Goal: Transaction & Acquisition: Purchase product/service

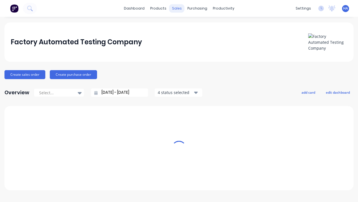
click at [177, 8] on div "sales" at bounding box center [176, 8] width 15 height 8
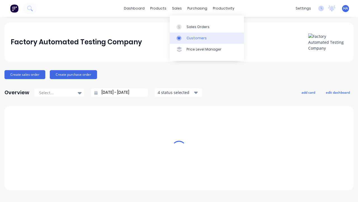
click at [207, 38] on link "Customers" at bounding box center [207, 37] width 74 height 11
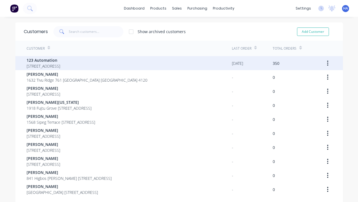
click at [60, 60] on span "123 Automation" at bounding box center [44, 60] width 34 height 6
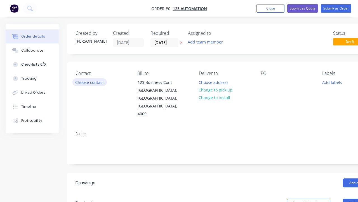
click at [89, 82] on button "Choose contact" at bounding box center [89, 82] width 34 height 8
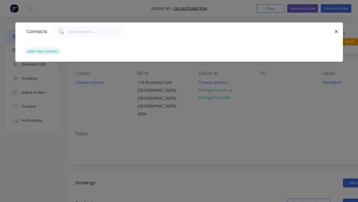
click at [42, 51] on button "add new contact" at bounding box center [42, 51] width 37 height 8
select select "AU"
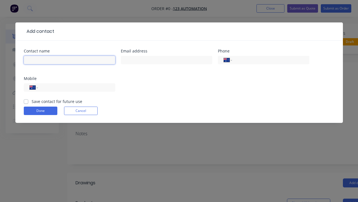
click at [69, 60] on input "text" at bounding box center [70, 60] width 92 height 8
type input "[PERSON_NAME] Automated"
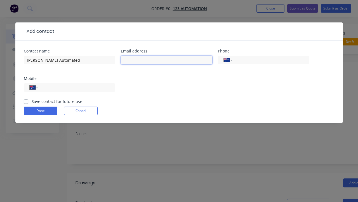
click at [167, 60] on input "text" at bounding box center [167, 60] width 92 height 8
type input "[PERSON_NAME][EMAIL_ADDRESS][DOMAIN_NAME]"
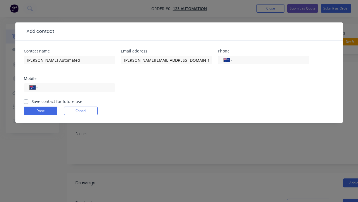
click at [270, 60] on input "tel" at bounding box center [269, 60] width 67 height 6
type input "0412 412 321"
click at [76, 87] on input "tel" at bounding box center [75, 87] width 67 height 6
type input "0412 341 232"
click at [40, 111] on button "Done" at bounding box center [41, 110] width 34 height 8
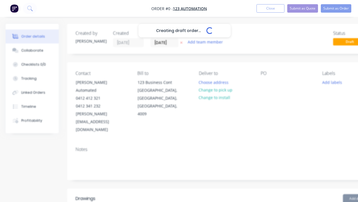
scroll to position [0, 31]
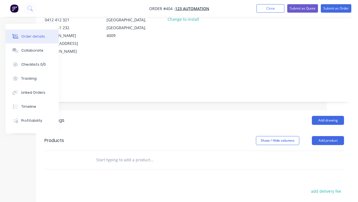
click at [239, 8] on div at bounding box center [234, 4] width 9 height 8
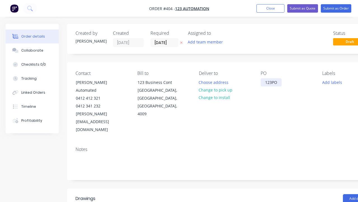
scroll to position [0, 17]
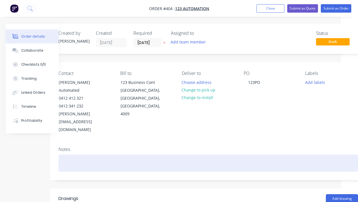
click at [208, 154] on div at bounding box center [208, 162] width 300 height 17
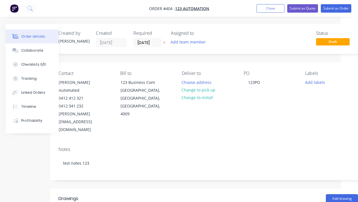
scroll to position [165, 31]
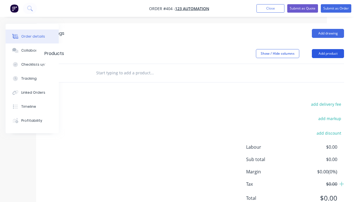
click at [328, 49] on button "Add product" at bounding box center [328, 53] width 32 height 9
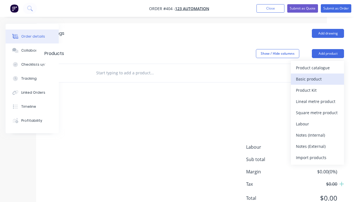
click at [318, 75] on div "Basic product" at bounding box center [317, 79] width 43 height 8
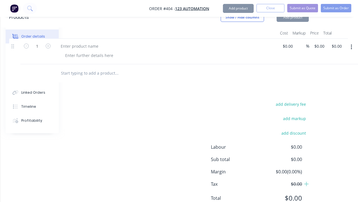
scroll to position [201, 56]
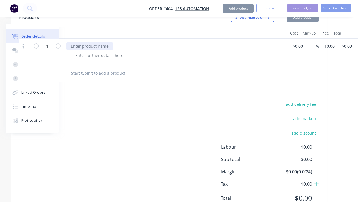
click at [89, 42] on div at bounding box center [89, 46] width 47 height 8
